Goal: Task Accomplishment & Management: Manage account settings

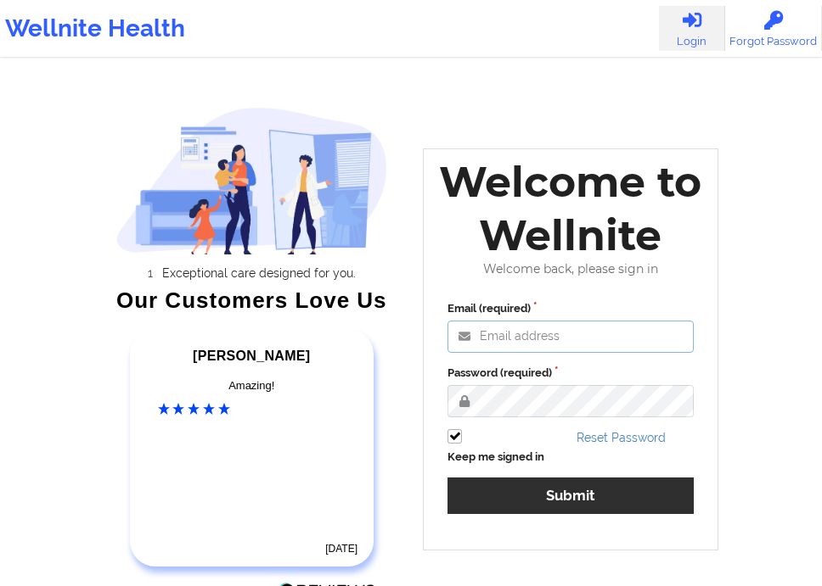
type input "deki@wellnite.com"
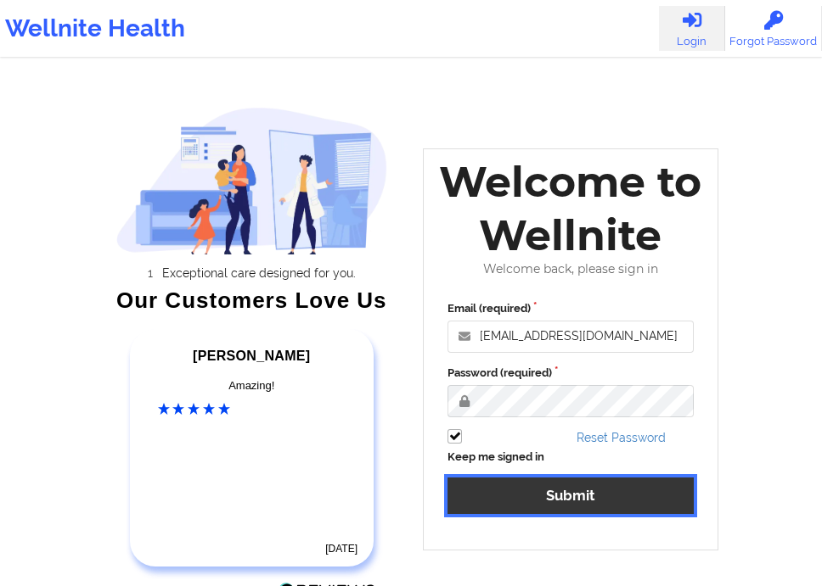
click at [612, 496] on button "Submit" at bounding box center [570, 496] width 246 height 36
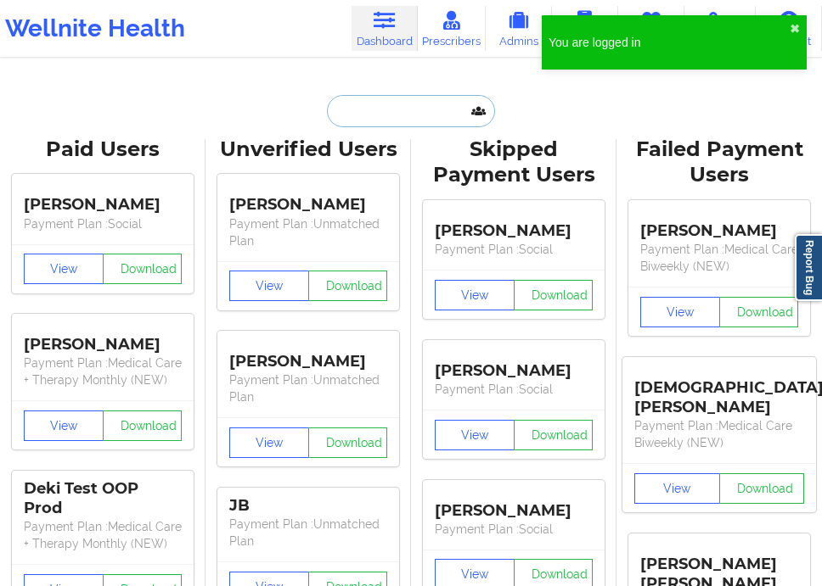
click at [396, 120] on input "text" at bounding box center [411, 111] width 168 height 32
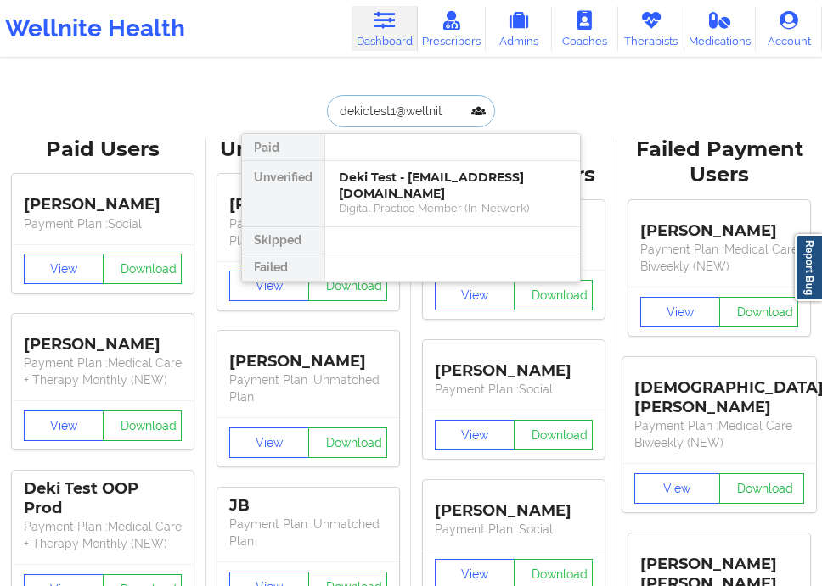
type input "dekictest1@wellnite"
click at [399, 201] on div "Digital Practice Member (In-Network)" at bounding box center [452, 208] width 227 height 14
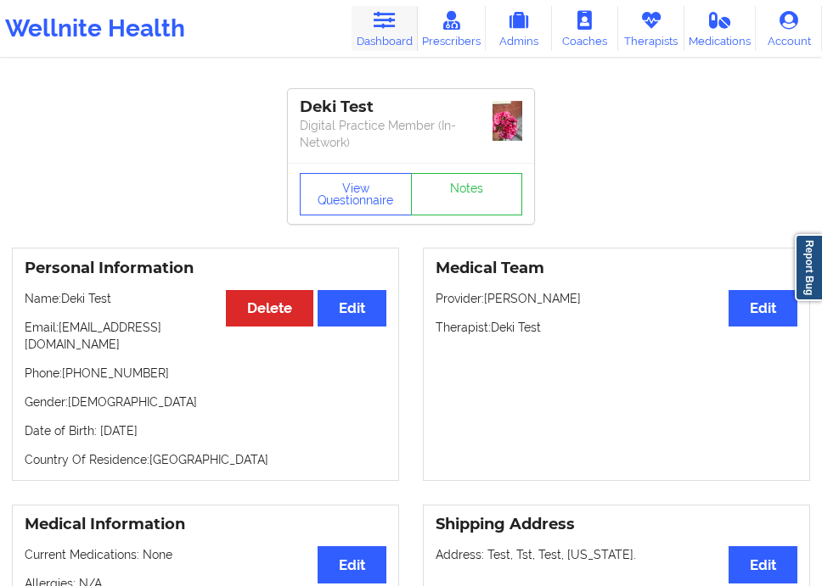
click at [402, 48] on link "Dashboard" at bounding box center [384, 28] width 66 height 45
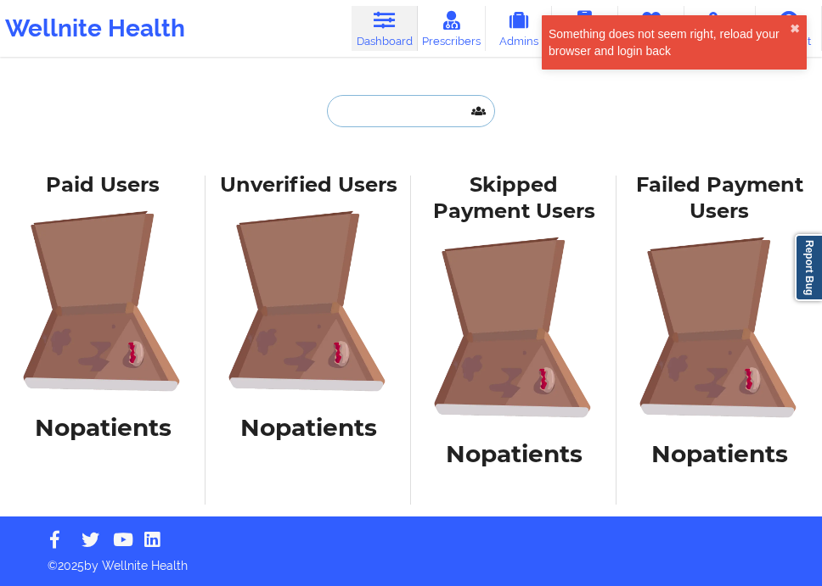
click at [393, 118] on input "text" at bounding box center [411, 111] width 168 height 32
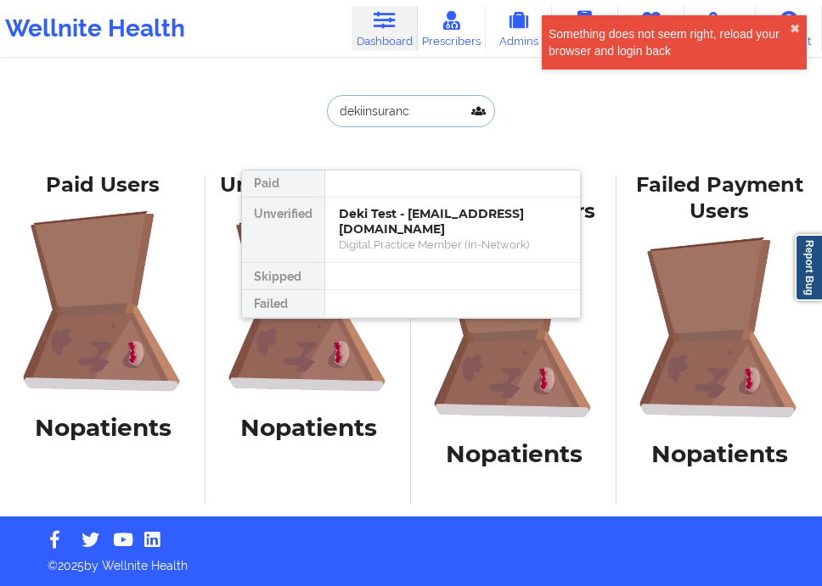
type input "dekiinsurance"
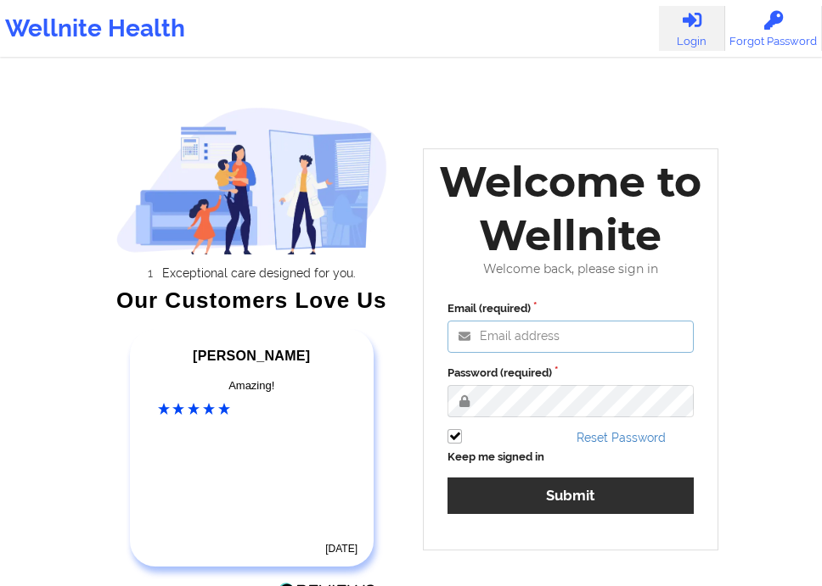
type input "[EMAIL_ADDRESS][DOMAIN_NAME]"
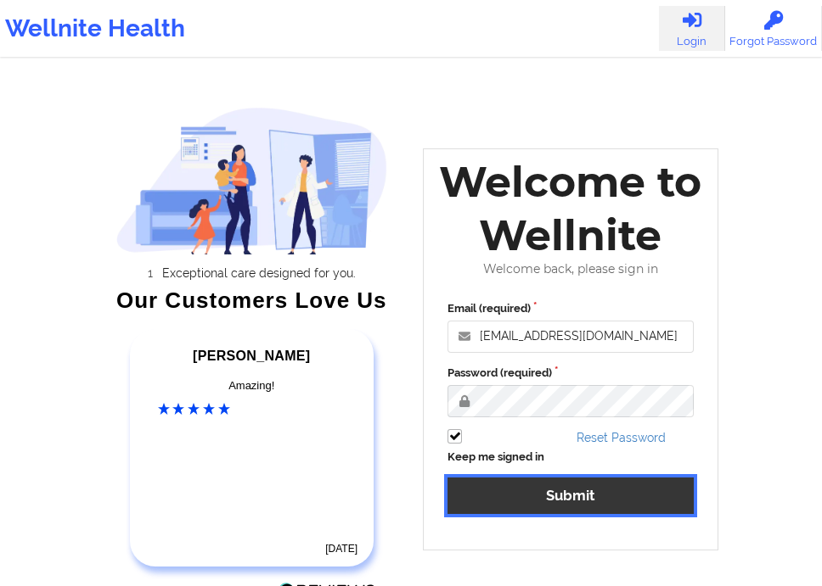
click at [606, 490] on button "Submit" at bounding box center [570, 496] width 246 height 36
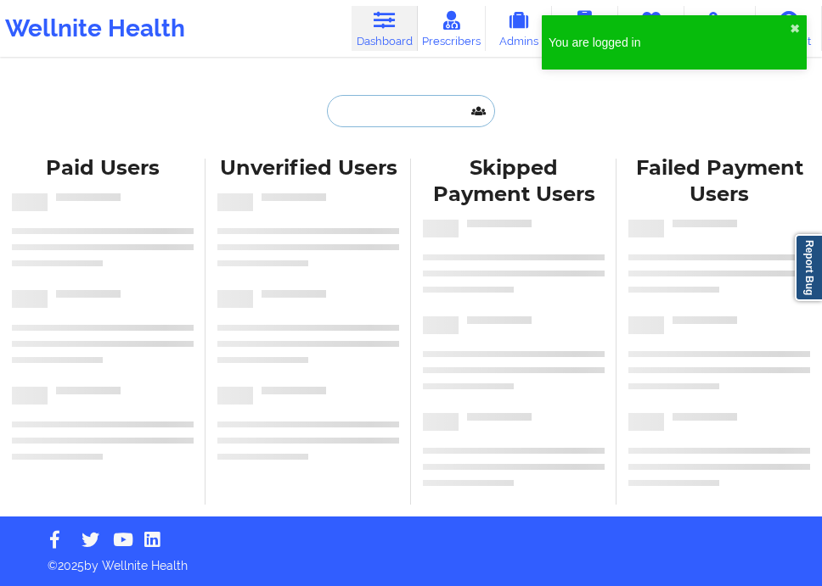
click at [351, 108] on input "text" at bounding box center [411, 111] width 168 height 32
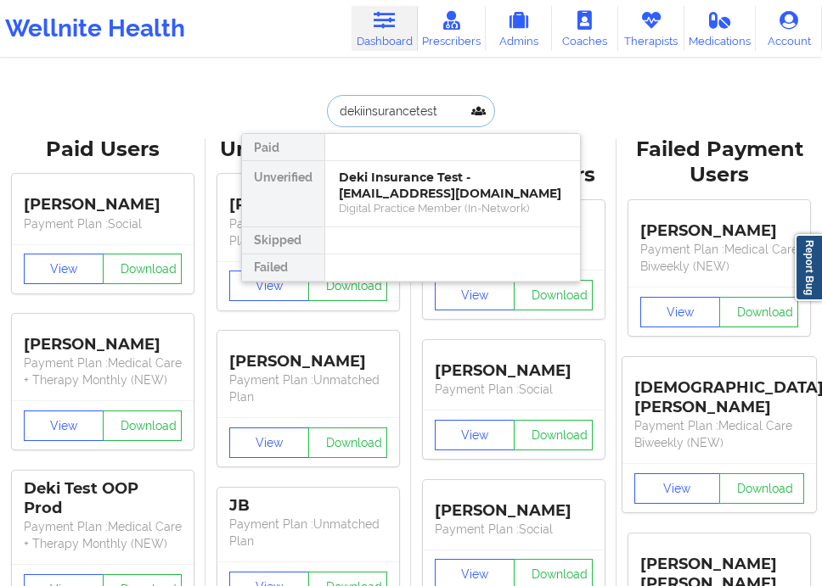
type input "dekiinsurancetest"
